Goal: Task Accomplishment & Management: Manage account settings

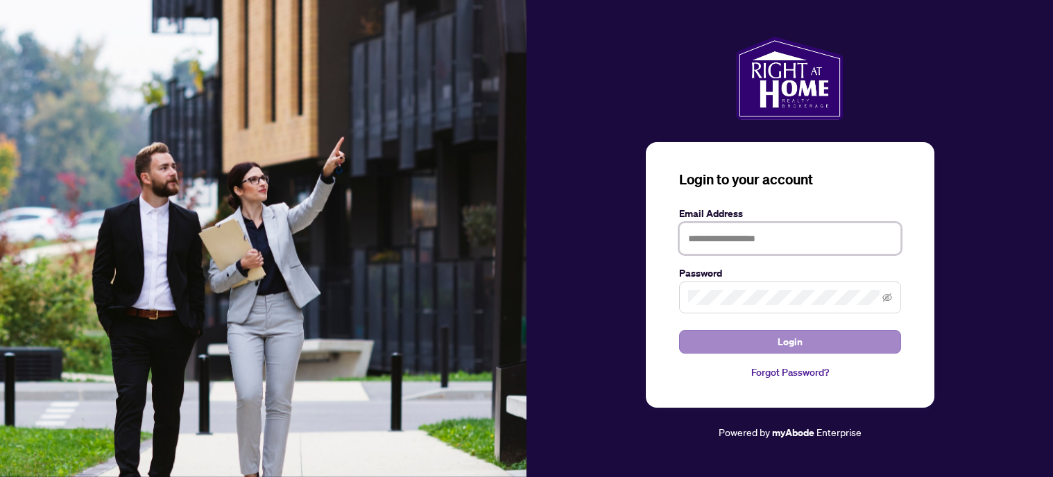
type input "**********"
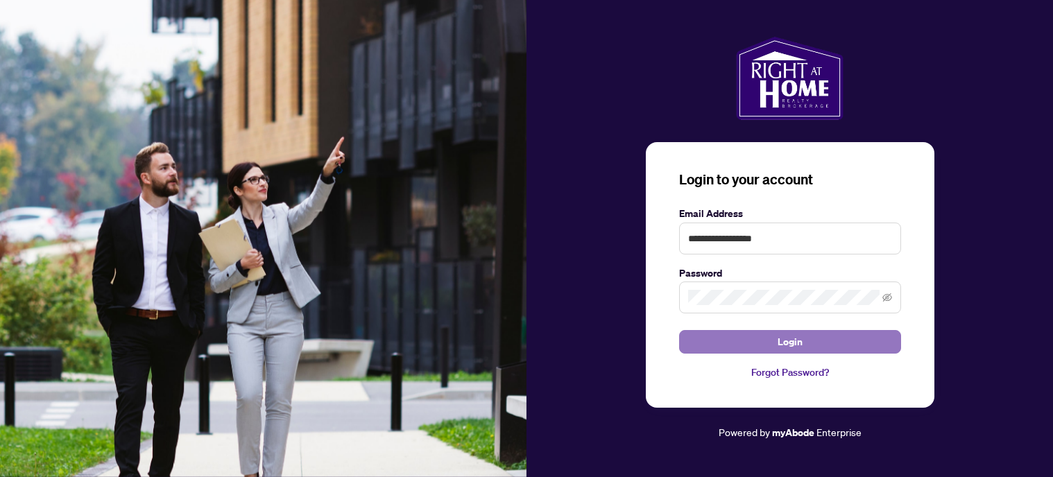
click at [793, 342] on span "Login" at bounding box center [790, 342] width 25 height 22
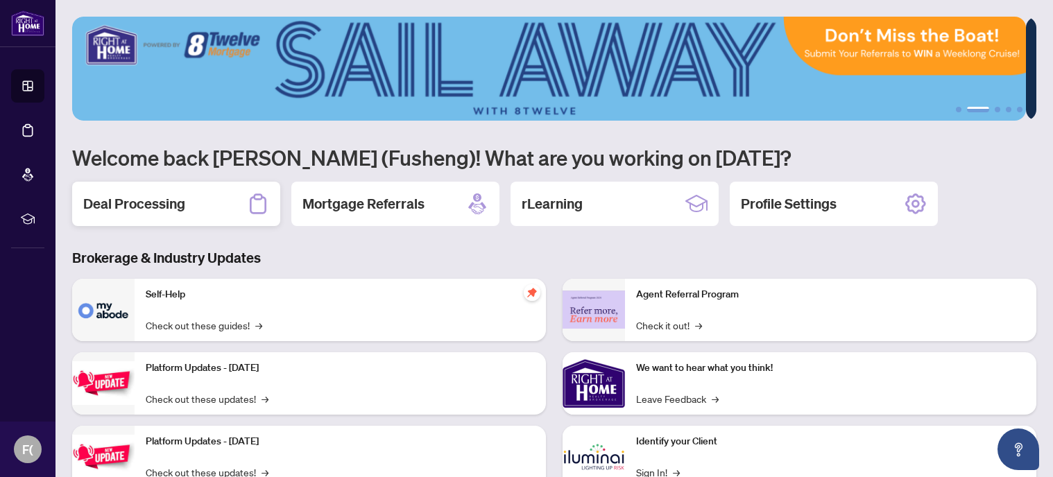
click at [144, 205] on h2 "Deal Processing" at bounding box center [134, 203] width 102 height 19
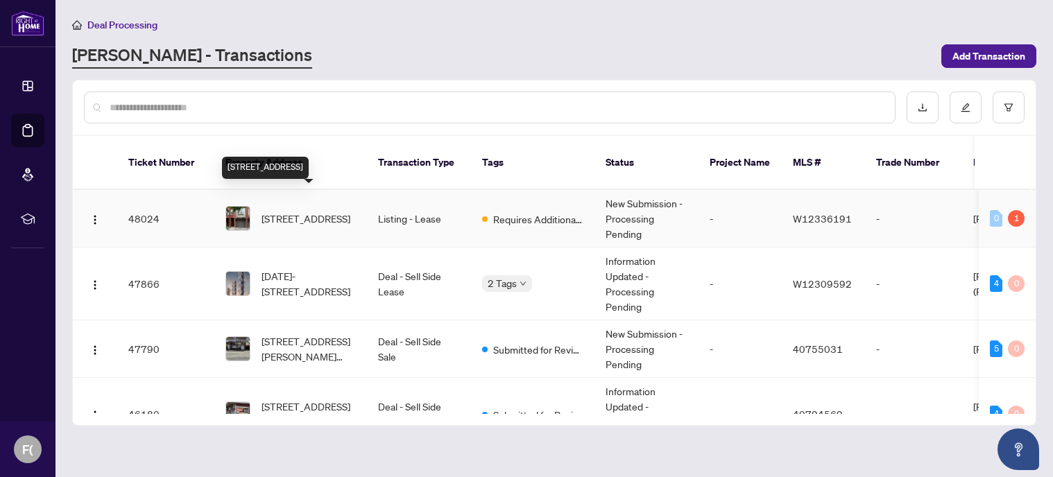
click at [327, 211] on span "[STREET_ADDRESS]" at bounding box center [305, 218] width 89 height 15
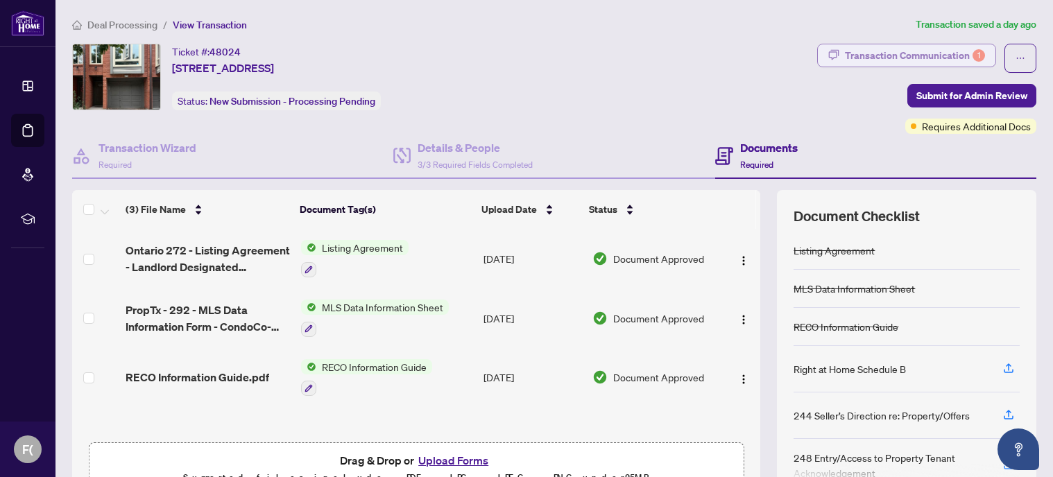
click at [920, 46] on div "Transaction Communication 1" at bounding box center [915, 55] width 140 height 22
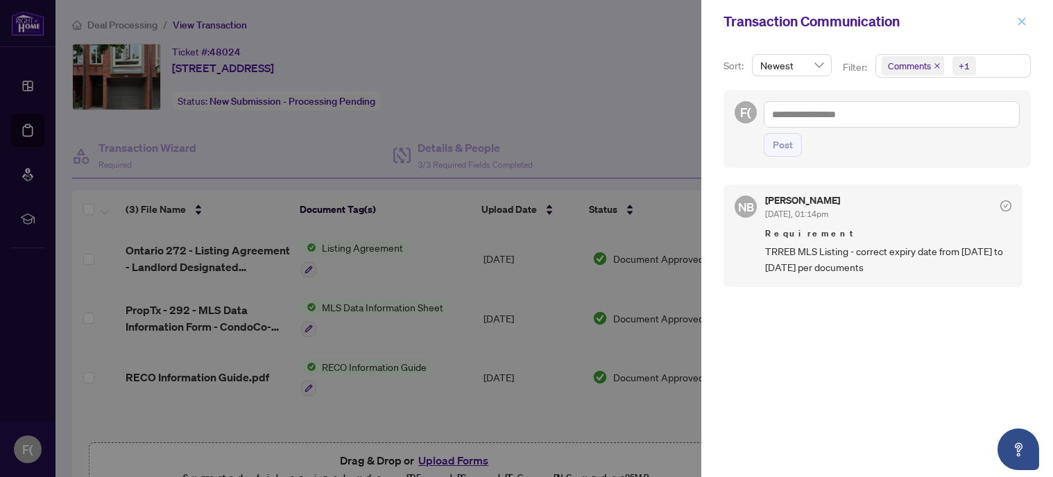
click at [1020, 17] on icon "close" at bounding box center [1022, 22] width 10 height 10
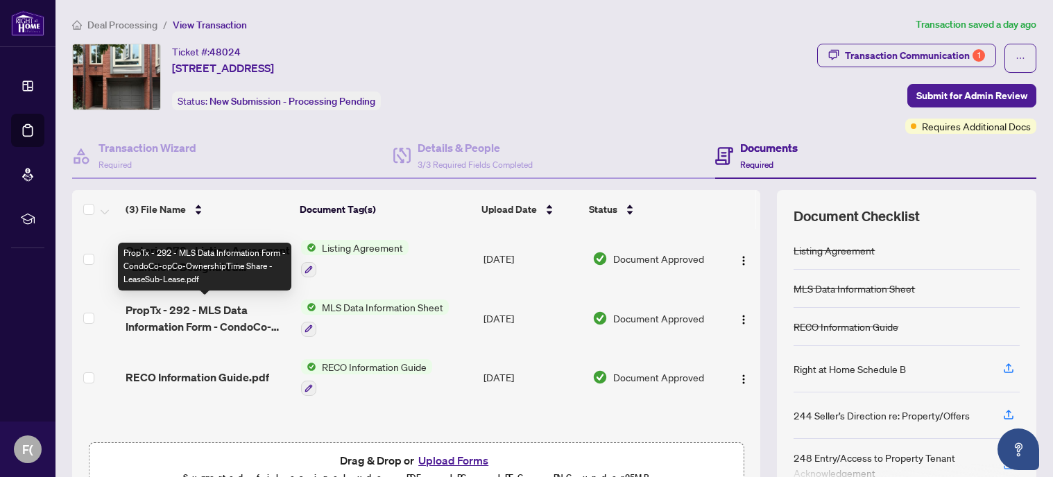
click at [212, 309] on span "PropTx - 292 - MLS Data Information Form - CondoCo-opCo-OwnershipTime Share - L…" at bounding box center [208, 318] width 164 height 33
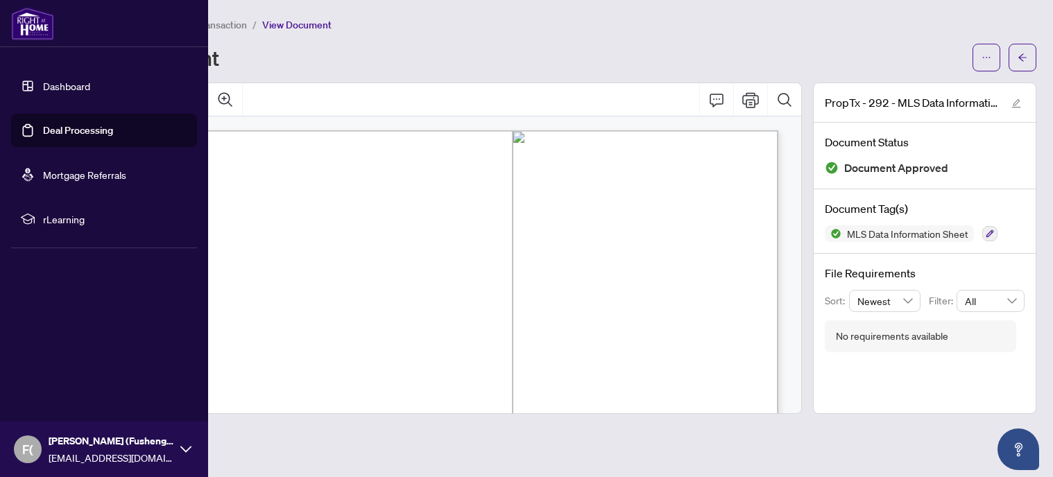
click at [43, 129] on link "Deal Processing" at bounding box center [78, 130] width 70 height 12
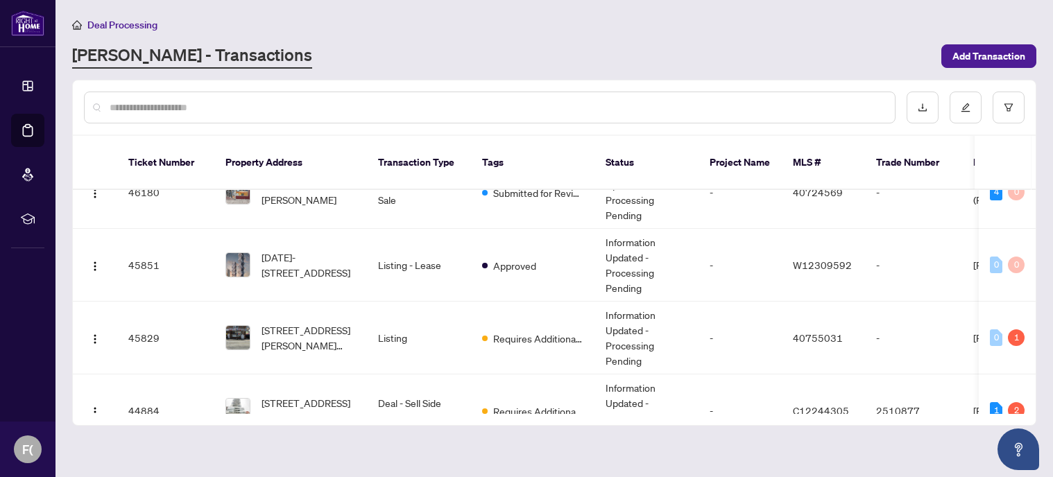
scroll to position [239, 0]
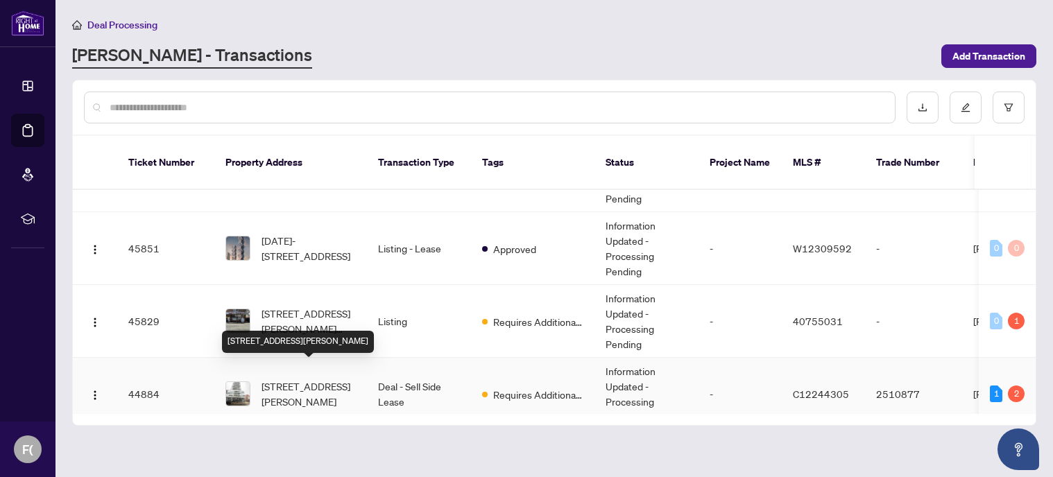
click at [299, 379] on span "[STREET_ADDRESS][PERSON_NAME]" at bounding box center [308, 394] width 94 height 31
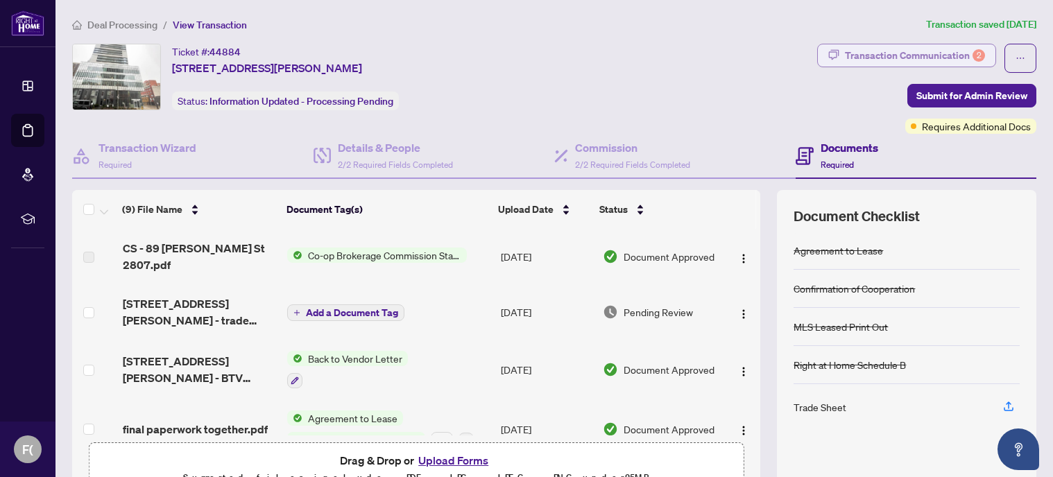
click at [943, 51] on div "Transaction Communication 2" at bounding box center [915, 55] width 140 height 22
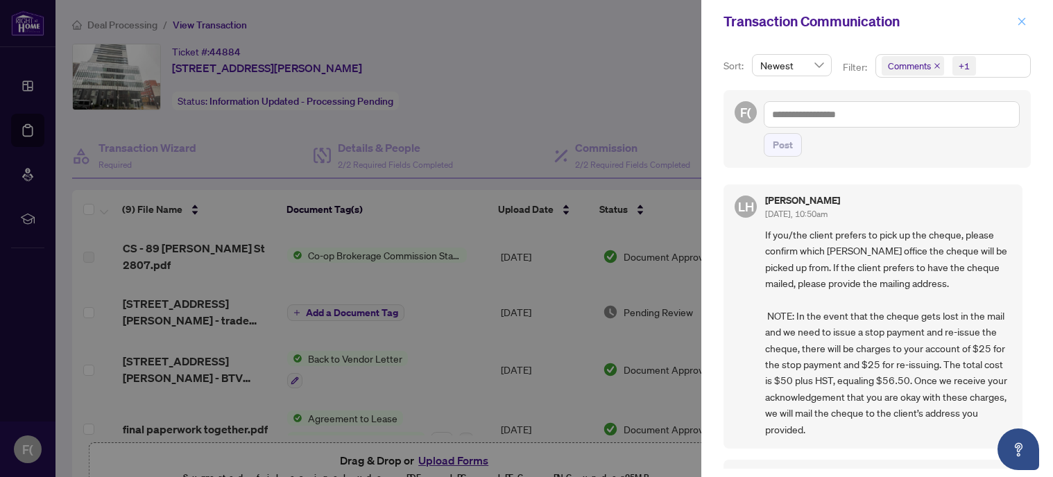
click at [1021, 19] on icon "close" at bounding box center [1022, 22] width 10 height 10
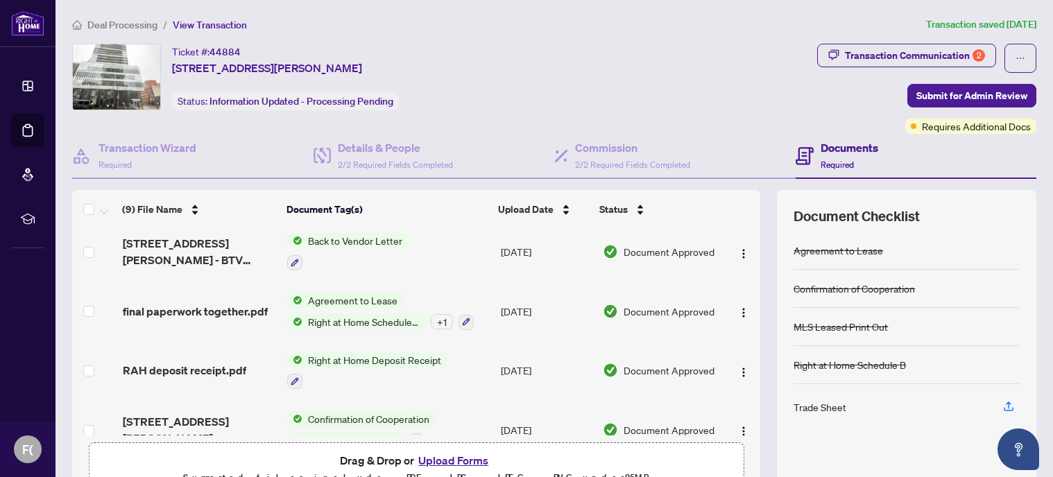
scroll to position [123, 0]
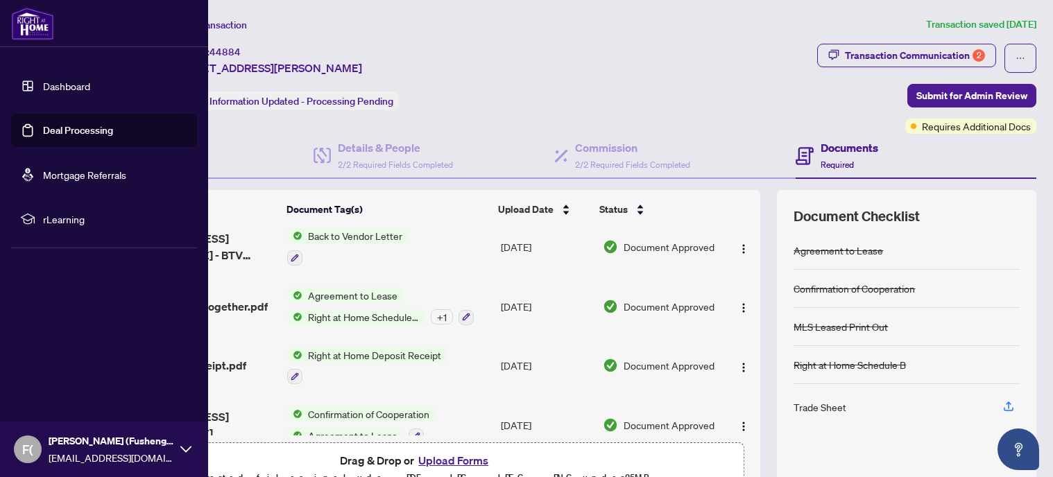
click at [57, 137] on link "Deal Processing" at bounding box center [78, 130] width 70 height 12
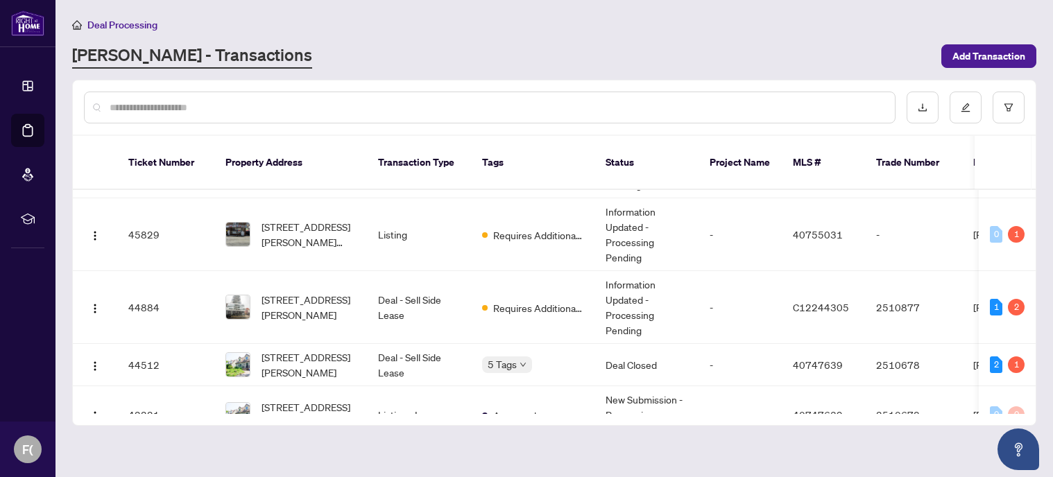
scroll to position [358, 0]
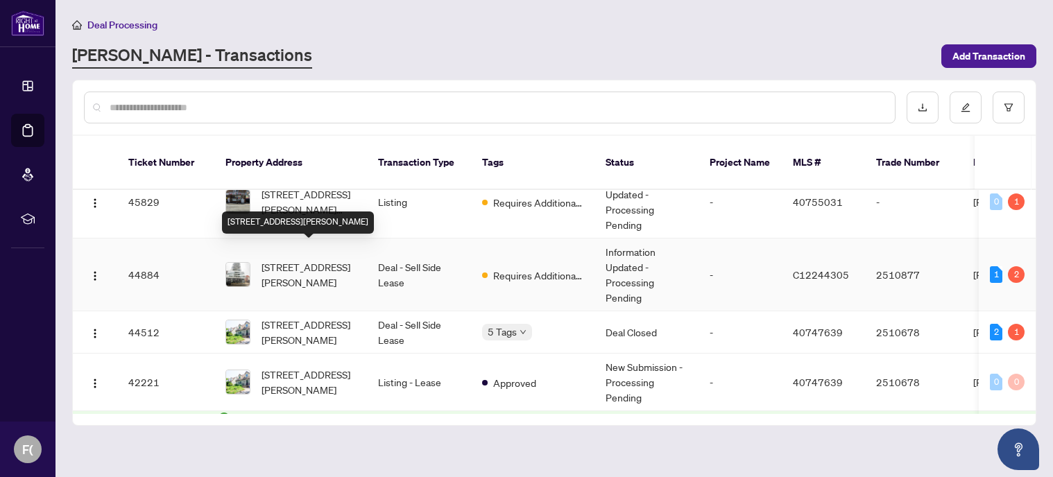
click at [318, 259] on span "[STREET_ADDRESS][PERSON_NAME]" at bounding box center [308, 274] width 94 height 31
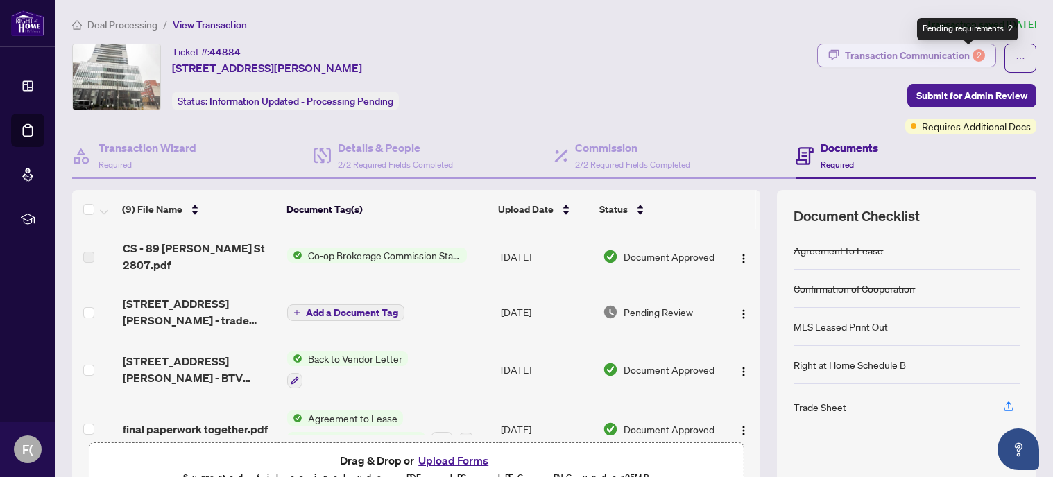
click at [972, 52] on div "2" at bounding box center [978, 55] width 12 height 12
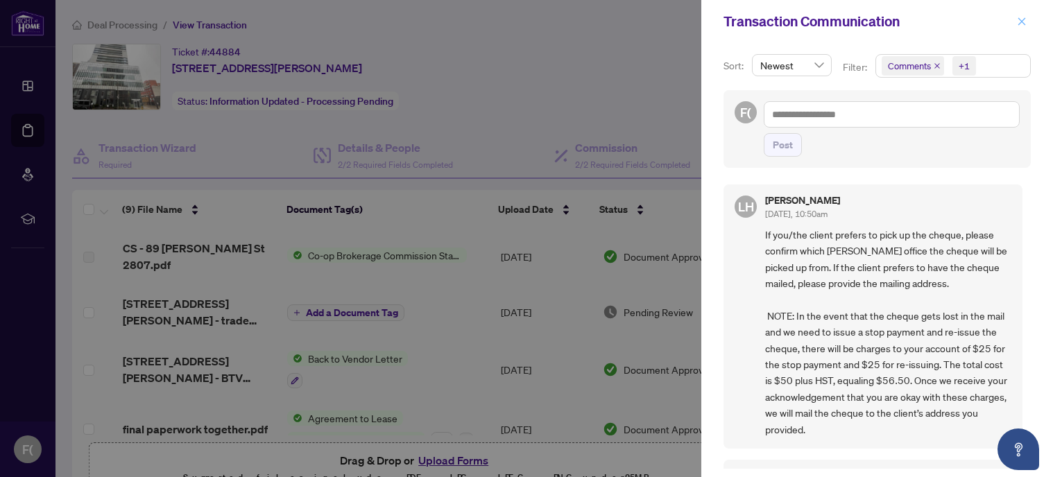
click at [1024, 20] on icon "close" at bounding box center [1022, 22] width 10 height 10
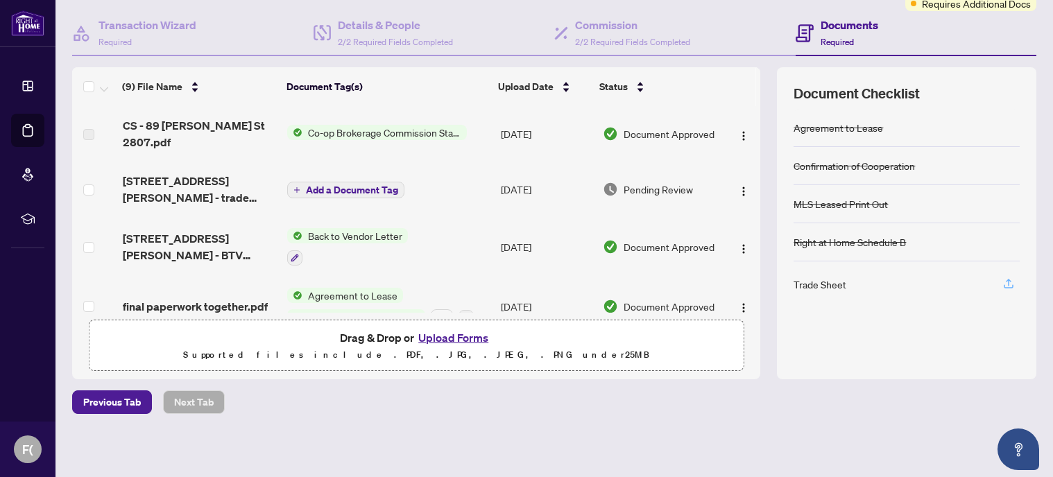
click at [1002, 280] on icon "button" at bounding box center [1008, 283] width 12 height 12
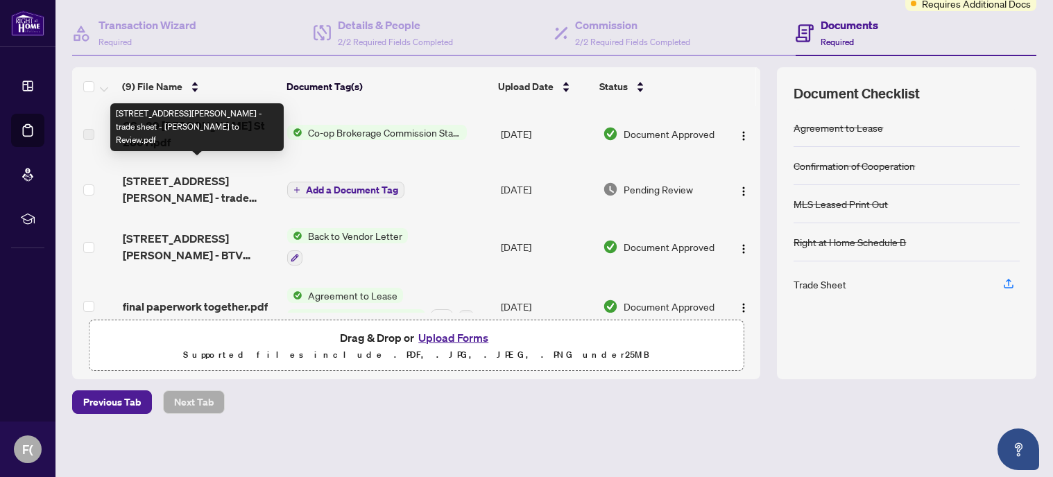
click at [203, 181] on span "[STREET_ADDRESS][PERSON_NAME] - trade sheet - [PERSON_NAME] to Review.pdf" at bounding box center [200, 189] width 154 height 33
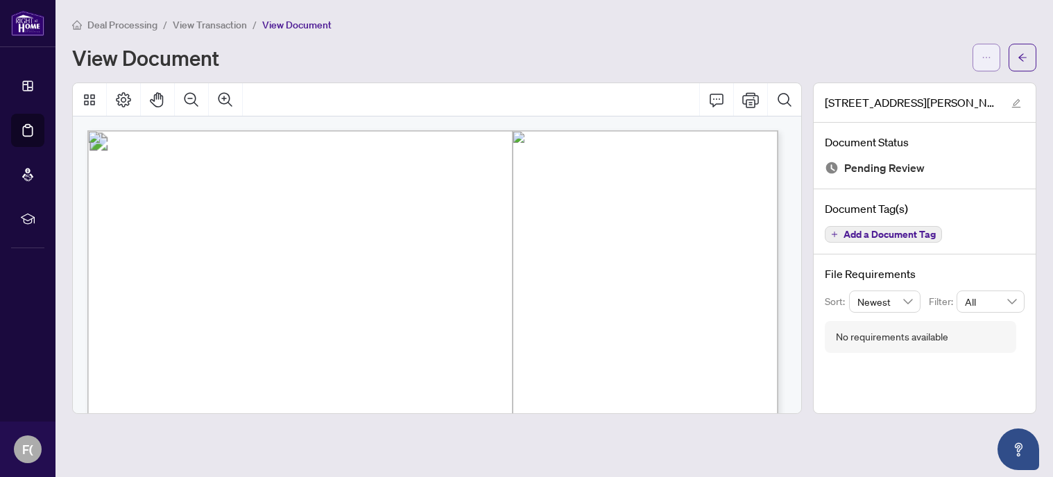
click at [986, 61] on icon "ellipsis" at bounding box center [986, 58] width 10 height 10
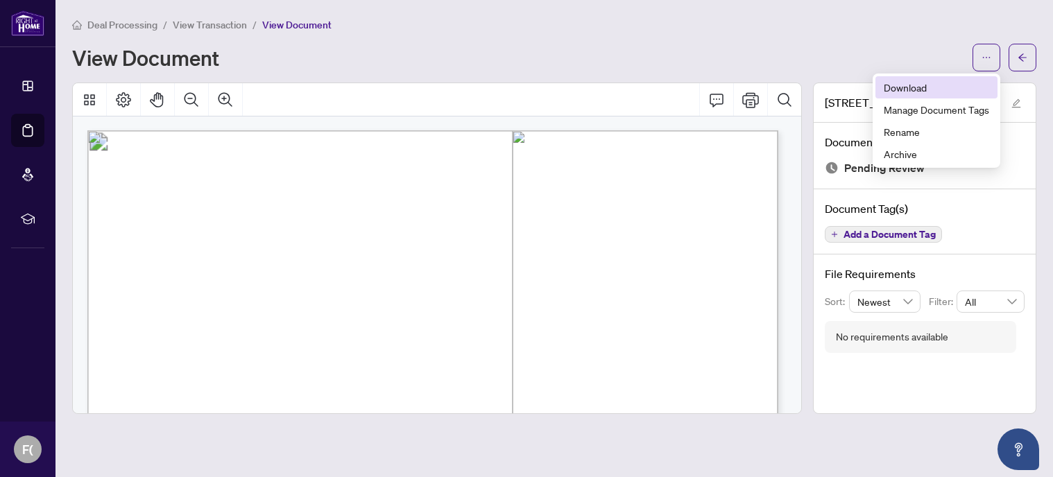
click at [915, 85] on span "Download" at bounding box center [936, 87] width 105 height 15
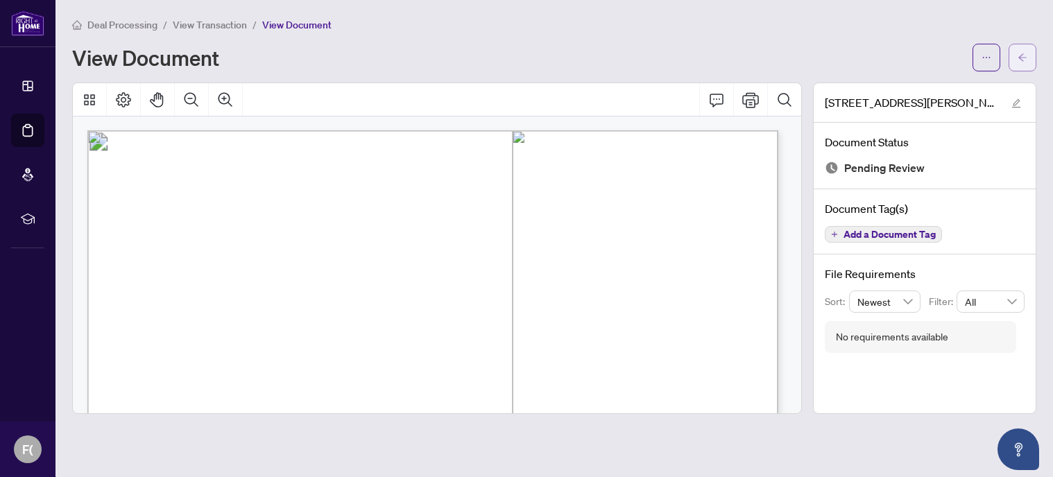
click at [1026, 58] on icon "arrow-left" at bounding box center [1022, 58] width 10 height 10
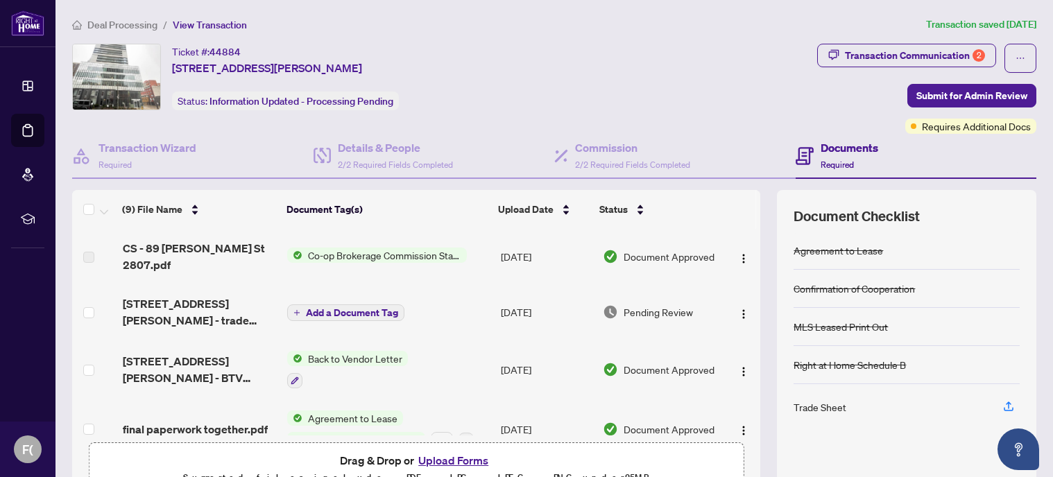
click at [456, 456] on button "Upload Forms" at bounding box center [453, 461] width 78 height 18
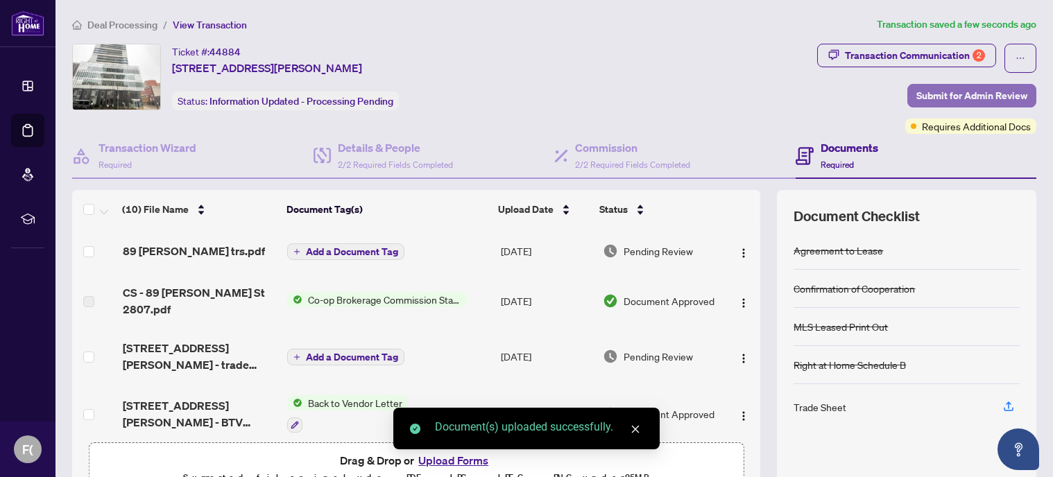
click at [931, 92] on span "Submit for Admin Review" at bounding box center [971, 96] width 111 height 22
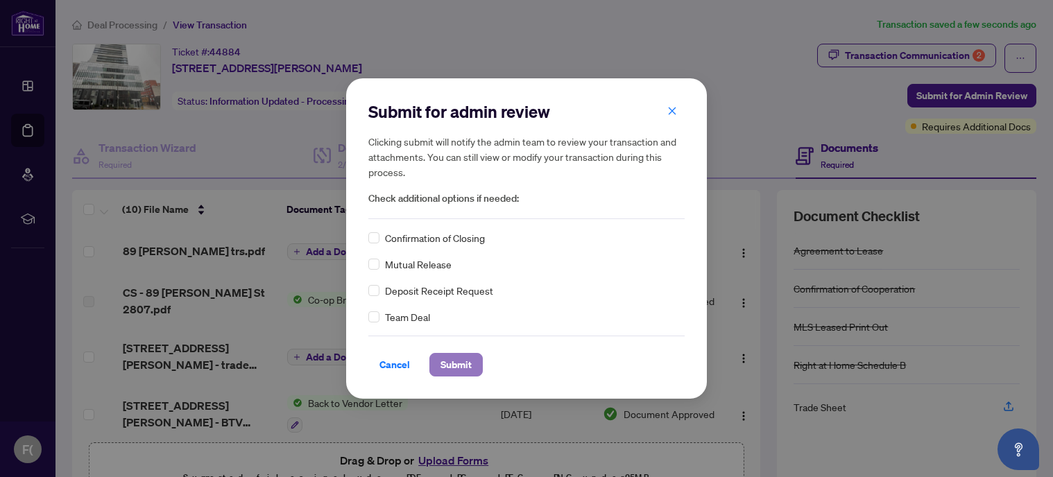
click at [447, 367] on span "Submit" at bounding box center [455, 365] width 31 height 22
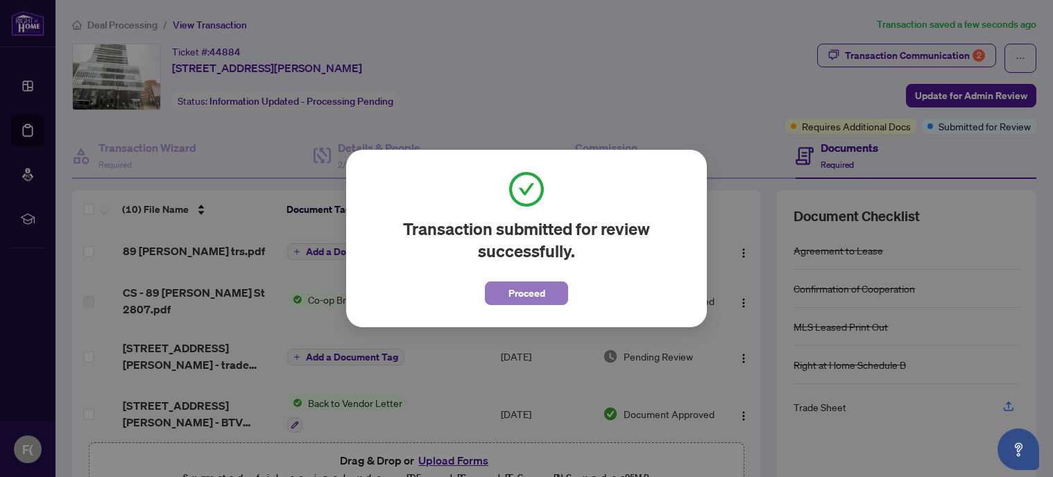
click at [529, 293] on span "Proceed" at bounding box center [526, 293] width 37 height 22
